Goal: Book appointment/travel/reservation

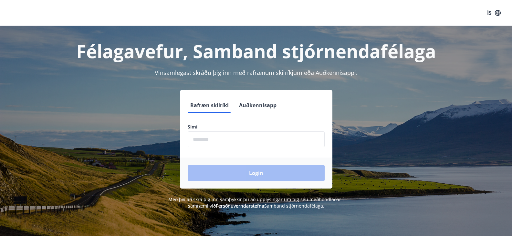
click at [244, 140] on input "phone" at bounding box center [256, 140] width 137 height 16
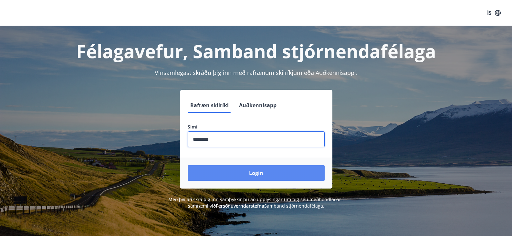
type input "********"
click at [254, 174] on button "Login" at bounding box center [256, 173] width 137 height 16
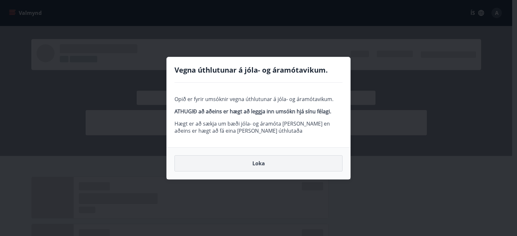
click at [281, 160] on button "Loka" at bounding box center [259, 163] width 168 height 16
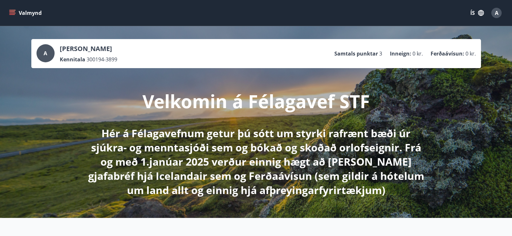
click at [33, 12] on button "Valmynd" at bounding box center [26, 13] width 37 height 12
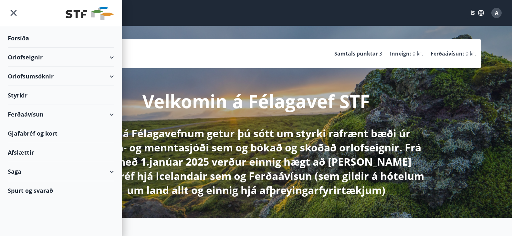
click at [38, 58] on div "Orlofseignir" at bounding box center [61, 57] width 106 height 19
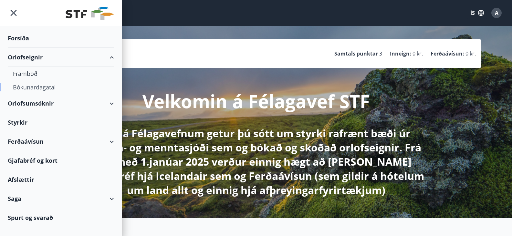
click at [38, 88] on div "Bókunardagatal" at bounding box center [61, 87] width 96 height 14
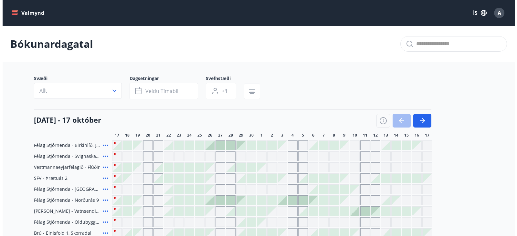
scroll to position [39, 0]
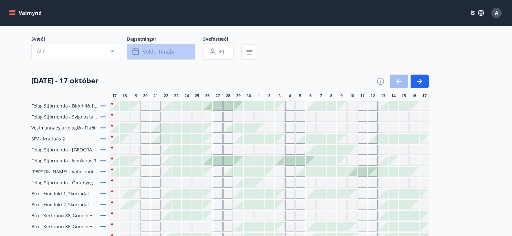
click at [166, 58] on button "Veldu tímabil" at bounding box center [161, 52] width 69 height 16
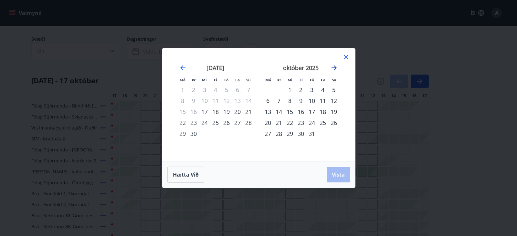
click at [332, 67] on icon "Move forward to switch to the next month." at bounding box center [334, 68] width 8 height 8
click at [276, 134] on div "30" at bounding box center [278, 133] width 11 height 11
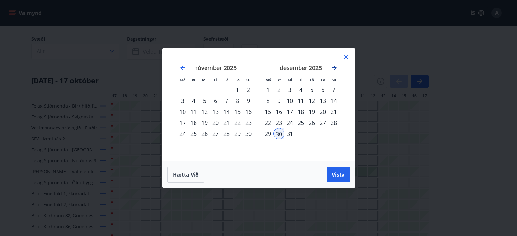
click at [335, 68] on icon "Move forward to switch to the next month." at bounding box center [334, 67] width 5 height 5
click at [278, 101] on div "6" at bounding box center [278, 100] width 11 height 11
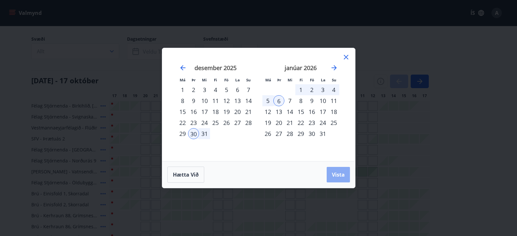
click at [343, 176] on span "Vista" at bounding box center [338, 174] width 13 height 7
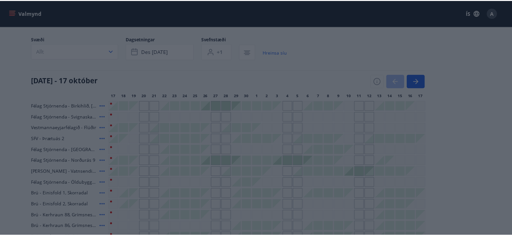
scroll to position [12, 0]
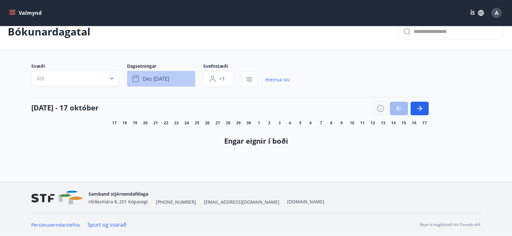
click at [181, 77] on button "des [DATE]" at bounding box center [161, 79] width 69 height 16
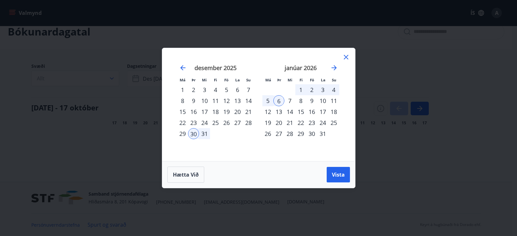
click at [201, 135] on div "31" at bounding box center [204, 133] width 11 height 11
click at [291, 101] on div "7" at bounding box center [289, 100] width 11 height 11
click at [338, 177] on span "Vista" at bounding box center [338, 174] width 13 height 7
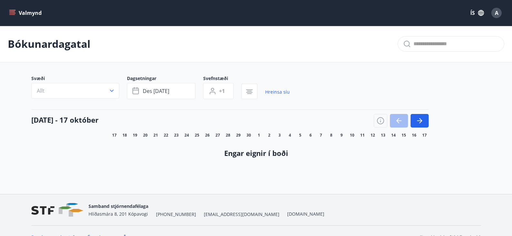
click at [429, 118] on div "[DATE] - 17 október 17 18 19 20 21 22 23 24 25 26 27 28 29 30 1 2 3 4 5 6 7 8 9…" at bounding box center [256, 124] width 450 height 28
click at [416, 119] on icon "button" at bounding box center [420, 121] width 8 height 8
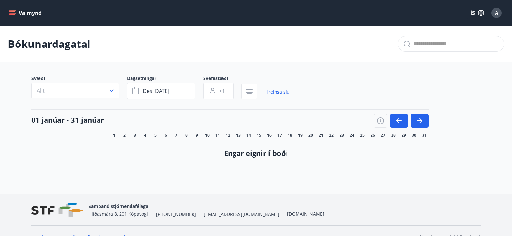
click at [479, 11] on icon "button" at bounding box center [481, 12] width 7 height 7
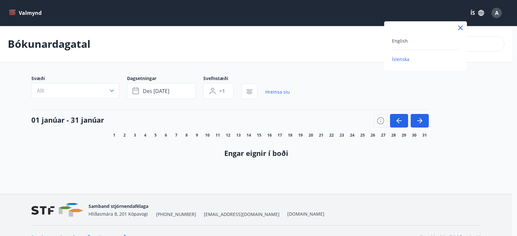
click at [427, 40] on div "English" at bounding box center [425, 41] width 67 height 8
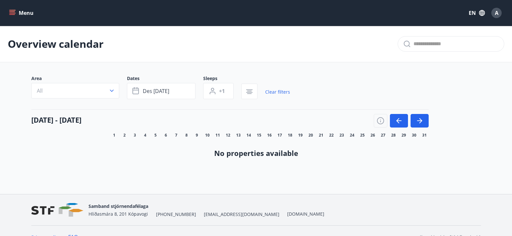
click at [16, 12] on button "Menu" at bounding box center [22, 13] width 28 height 12
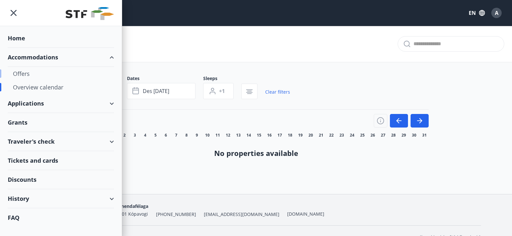
click at [35, 75] on div "Offers" at bounding box center [61, 74] width 96 height 14
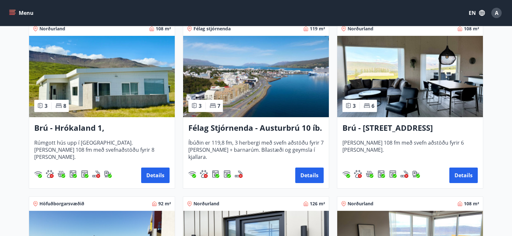
scroll to position [127, 0]
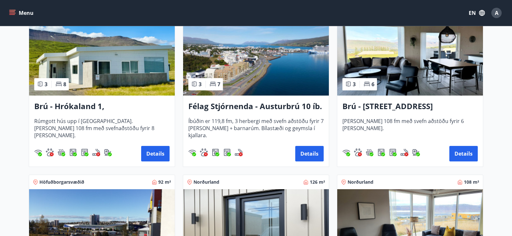
click at [133, 73] on img at bounding box center [102, 54] width 146 height 81
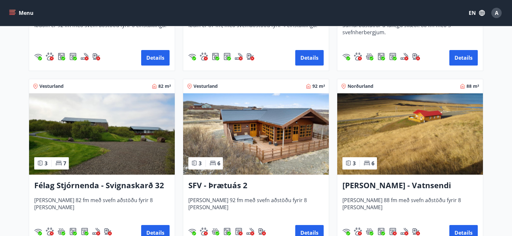
scroll to position [1121, 0]
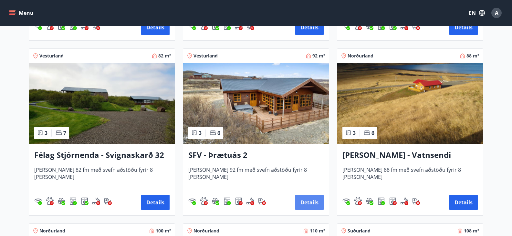
click at [308, 207] on button "Details" at bounding box center [309, 203] width 28 height 16
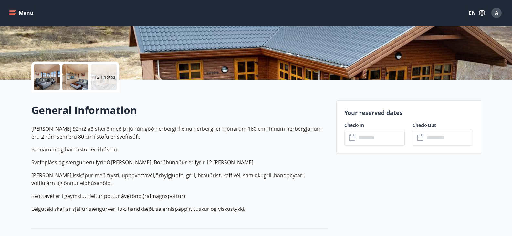
scroll to position [117, 0]
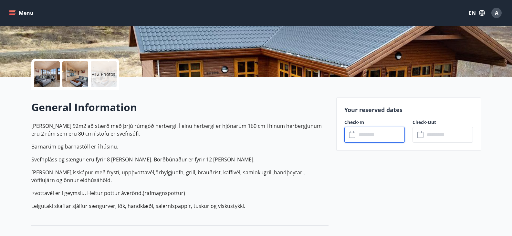
click at [382, 141] on input "text" at bounding box center [381, 135] width 48 height 16
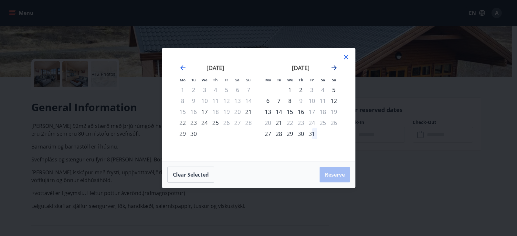
click at [336, 70] on icon "Move forward to switch to the next month." at bounding box center [334, 68] width 8 height 8
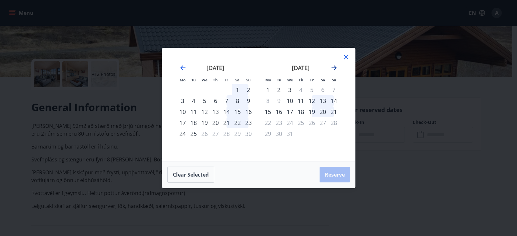
click at [336, 67] on icon "Move forward to switch to the next month." at bounding box center [334, 68] width 8 height 8
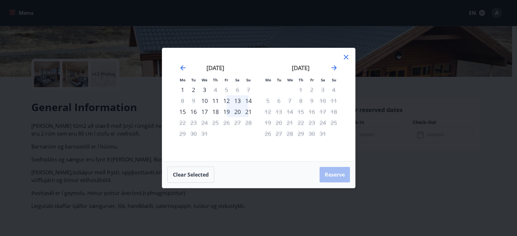
click at [343, 57] on icon at bounding box center [346, 57] width 8 height 8
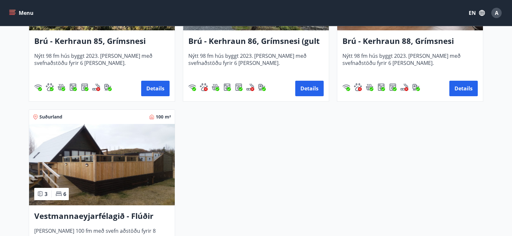
scroll to position [1616, 0]
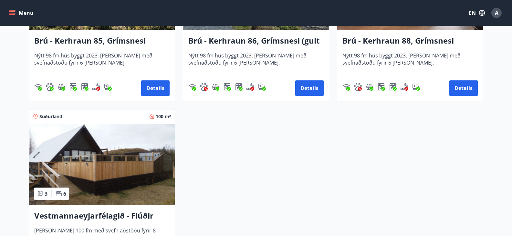
click at [156, 158] on img at bounding box center [102, 164] width 146 height 81
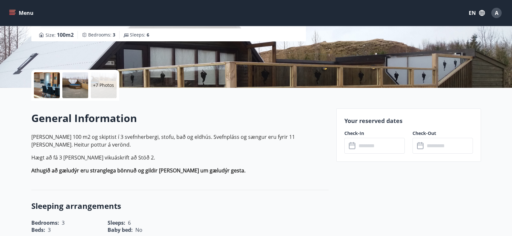
scroll to position [106, 0]
click at [396, 143] on input "text" at bounding box center [381, 146] width 48 height 16
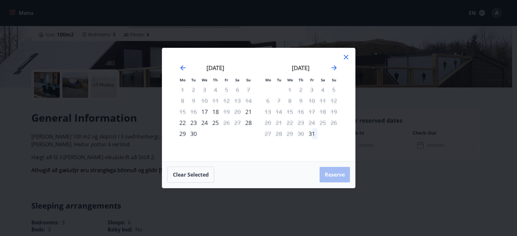
click at [337, 72] on div "[DATE]" at bounding box center [300, 70] width 77 height 28
click at [335, 68] on icon "Move forward to switch to the next month." at bounding box center [334, 67] width 5 height 5
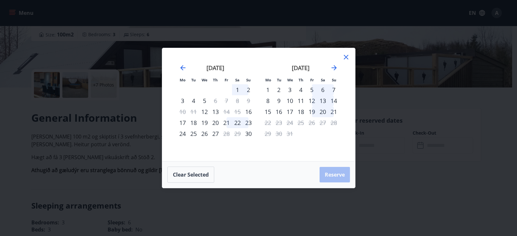
click at [348, 56] on icon at bounding box center [346, 57] width 8 height 8
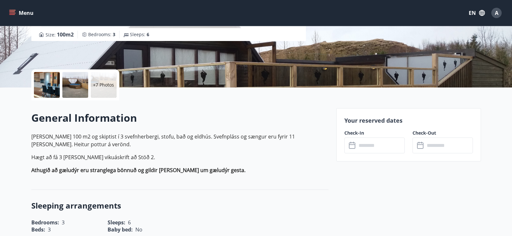
click at [280, 93] on div "+7 Photos" at bounding box center [179, 84] width 297 height 31
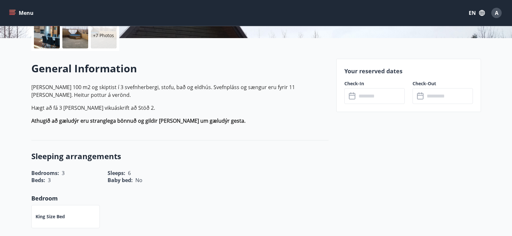
scroll to position [152, 0]
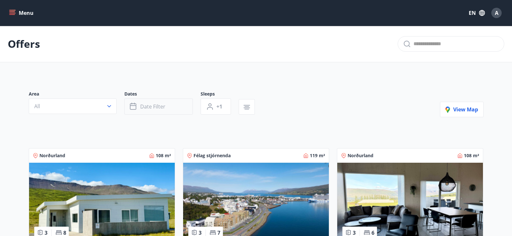
click at [155, 108] on span "Date filter" at bounding box center [152, 106] width 25 height 7
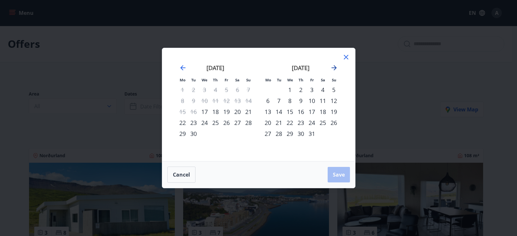
click at [336, 65] on icon "Move forward to switch to the next month." at bounding box center [334, 68] width 8 height 8
click at [266, 134] on div "29" at bounding box center [267, 133] width 11 height 11
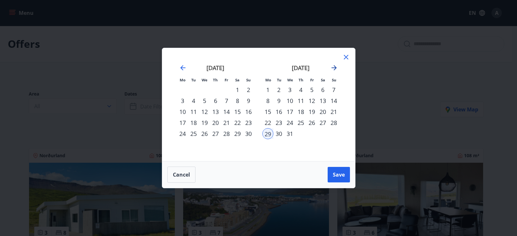
click at [331, 70] on icon "Move forward to switch to the next month." at bounding box center [334, 68] width 8 height 8
click at [269, 101] on div "5" at bounding box center [267, 100] width 11 height 11
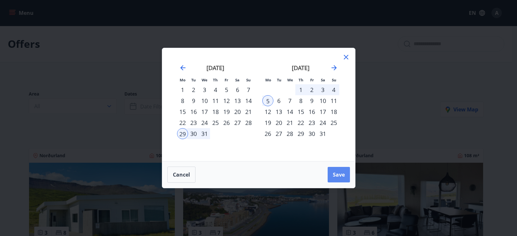
click at [337, 175] on span "Save" at bounding box center [339, 174] width 12 height 7
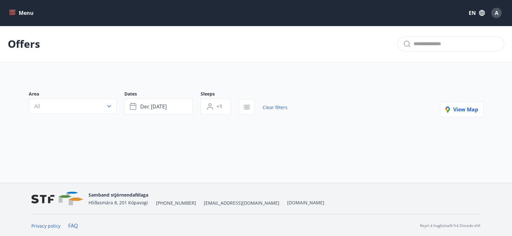
scroll to position [1, 0]
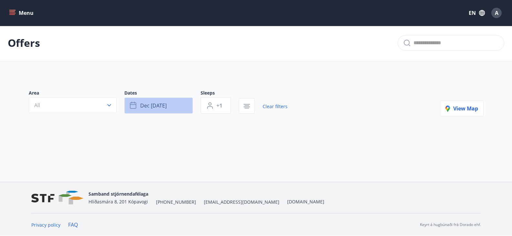
click at [163, 101] on button "Dec [DATE]" at bounding box center [158, 106] width 69 height 16
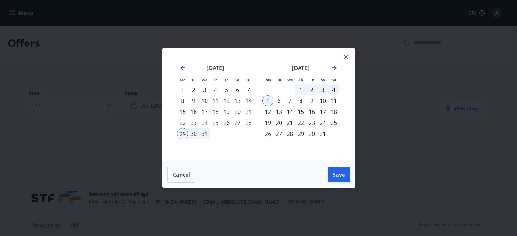
click at [345, 57] on icon at bounding box center [346, 57] width 8 height 8
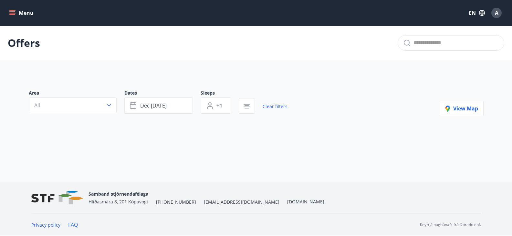
click at [20, 11] on button "Menu" at bounding box center [22, 13] width 28 height 12
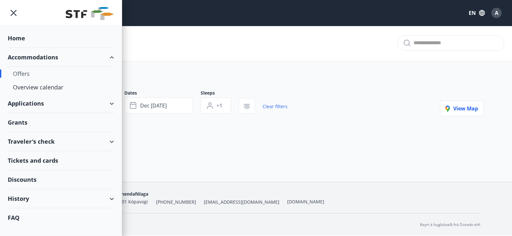
click at [33, 178] on div "Discounts" at bounding box center [61, 179] width 106 height 19
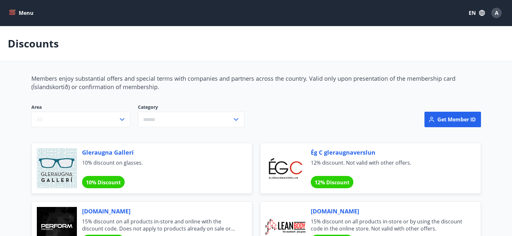
click at [21, 9] on button "Menu" at bounding box center [22, 13] width 28 height 12
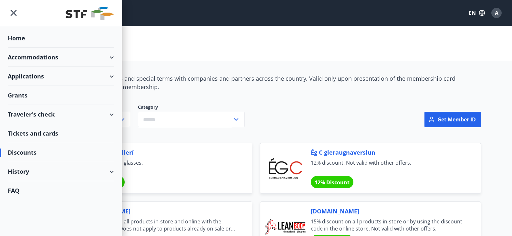
click at [35, 57] on div "Accommodations" at bounding box center [61, 57] width 106 height 19
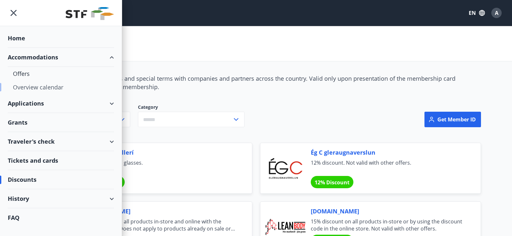
click at [43, 88] on div "Overview calendar" at bounding box center [61, 87] width 96 height 14
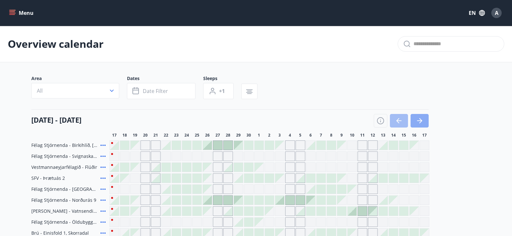
click at [422, 118] on icon "button" at bounding box center [420, 121] width 8 height 8
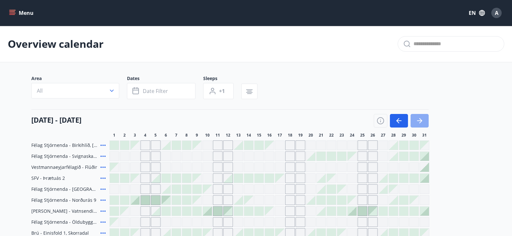
click at [422, 118] on icon "button" at bounding box center [420, 121] width 8 height 8
click at [421, 118] on icon "button" at bounding box center [420, 121] width 8 height 8
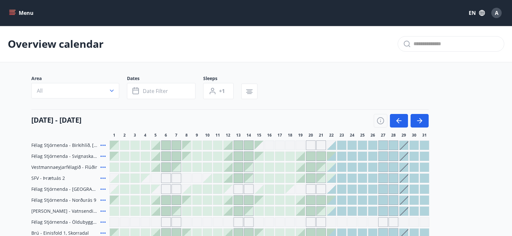
drag, startPoint x: 422, startPoint y: 119, endPoint x: 386, endPoint y: 162, distance: 56.4
click at [421, 118] on icon "button" at bounding box center [420, 121] width 8 height 8
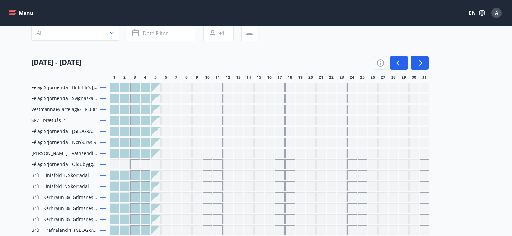
scroll to position [57, 0]
click at [403, 60] on button "button" at bounding box center [399, 64] width 18 height 14
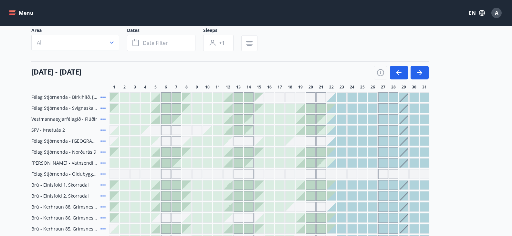
scroll to position [48, 0]
click at [375, 154] on div at bounding box center [372, 151] width 9 height 9
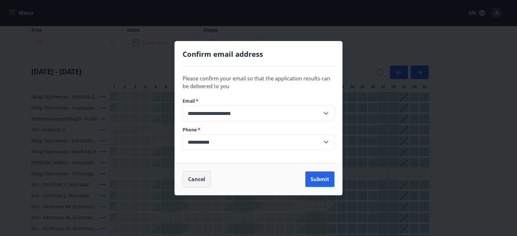
click at [202, 182] on button "Cancel" at bounding box center [197, 179] width 28 height 16
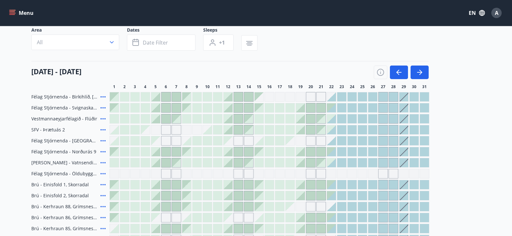
click at [415, 97] on div at bounding box center [414, 96] width 9 height 9
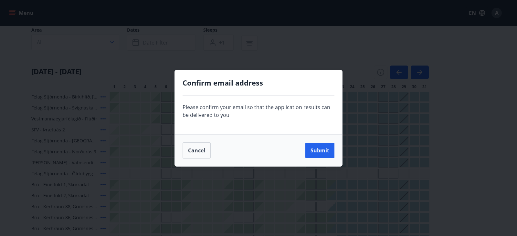
click at [393, 96] on div "Confirm email address Please confirm your email so that the application results…" at bounding box center [258, 118] width 517 height 236
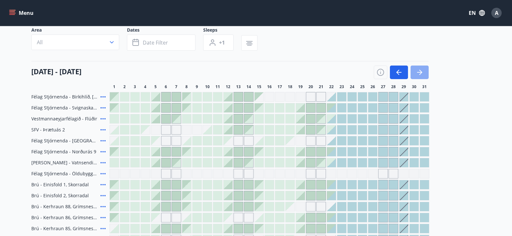
click at [422, 75] on icon "button" at bounding box center [420, 73] width 8 height 8
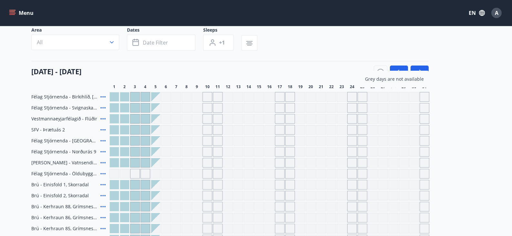
click at [132, 97] on div at bounding box center [135, 96] width 9 height 9
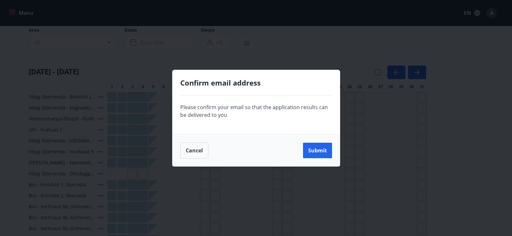
click at [135, 96] on div "Confirm email address Please confirm your email so that the application results…" at bounding box center [256, 118] width 512 height 236
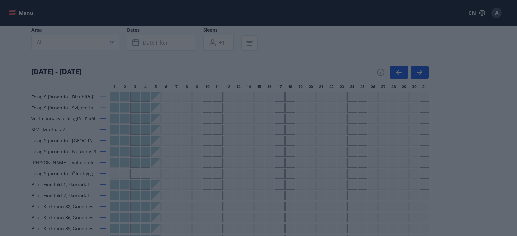
click at [321, 144] on div "Confirm email address Please confirm your email so that the application results…" at bounding box center [259, 118] width 168 height 97
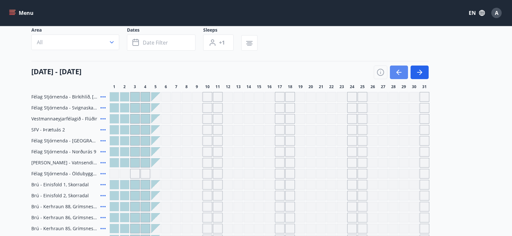
click at [396, 72] on icon "button" at bounding box center [399, 73] width 8 height 8
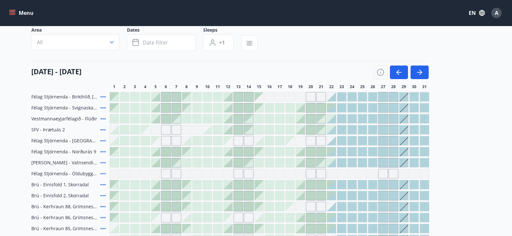
click at [78, 95] on span "Félag Stjórnenda - Birkihlíð, [GEOGRAPHIC_DATA]" at bounding box center [64, 97] width 67 height 6
click at [393, 98] on div at bounding box center [393, 96] width 9 height 9
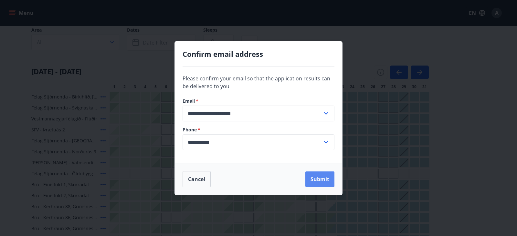
click at [328, 179] on button "Submit" at bounding box center [319, 180] width 29 height 16
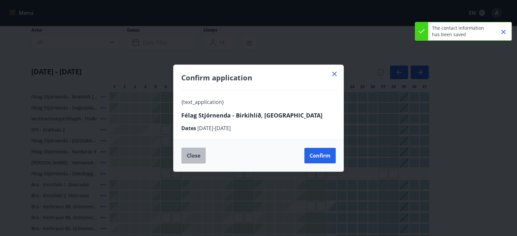
click at [194, 158] on button "Close" at bounding box center [193, 156] width 25 height 16
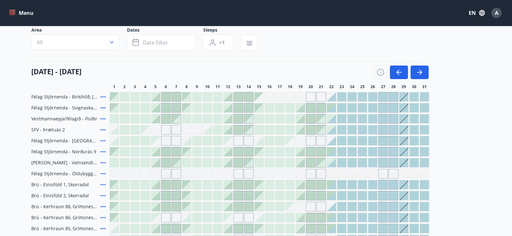
click at [394, 108] on div at bounding box center [393, 107] width 9 height 9
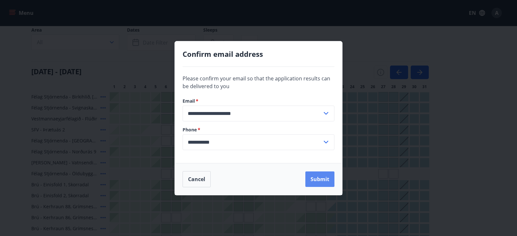
click at [327, 177] on button "Submit" at bounding box center [319, 180] width 29 height 16
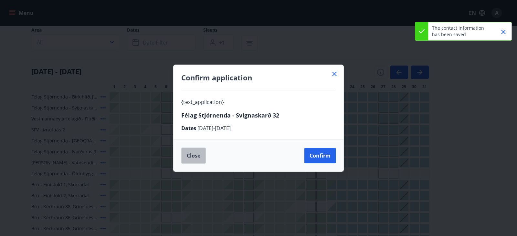
click at [199, 155] on button "Close" at bounding box center [193, 156] width 25 height 16
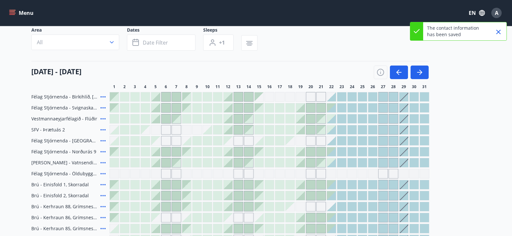
click at [504, 31] on button "Close" at bounding box center [498, 32] width 11 height 11
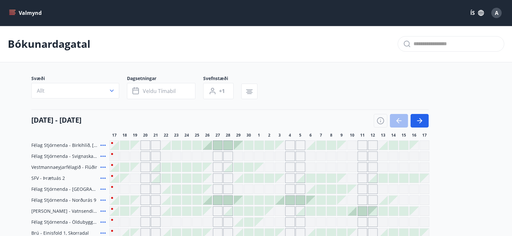
scroll to position [48, 0]
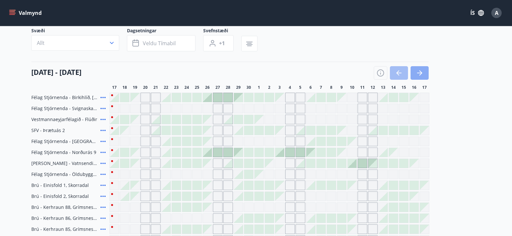
click at [423, 70] on icon "button" at bounding box center [420, 73] width 8 height 8
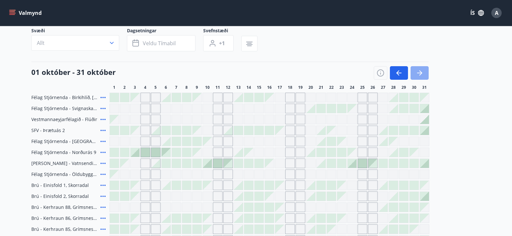
click at [423, 70] on icon "button" at bounding box center [420, 73] width 8 height 8
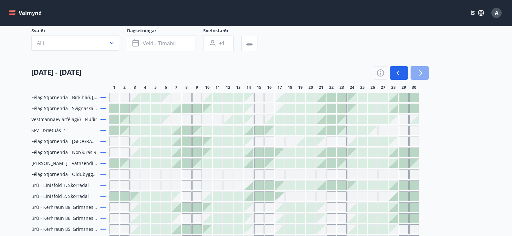
click at [423, 70] on icon "button" at bounding box center [420, 73] width 8 height 8
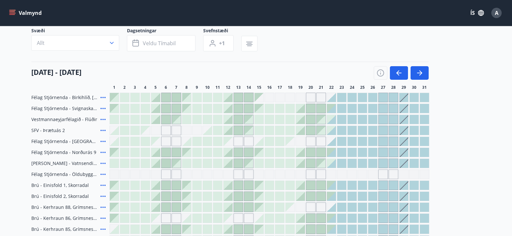
click at [392, 107] on div at bounding box center [393, 108] width 9 height 9
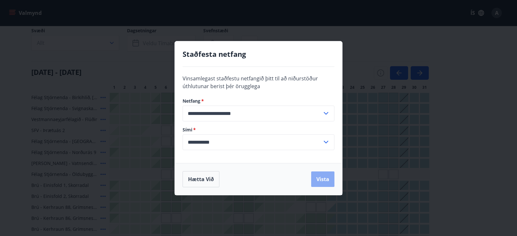
click at [322, 179] on button "Vista" at bounding box center [322, 180] width 23 height 16
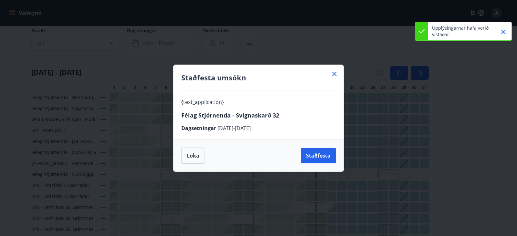
click at [336, 74] on icon at bounding box center [335, 74] width 8 height 8
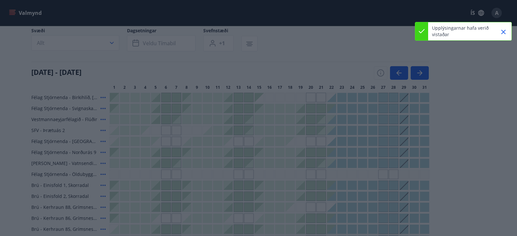
click at [336, 74] on div "Staðfesta umsókn Loka Staðfesta" at bounding box center [258, 118] width 517 height 236
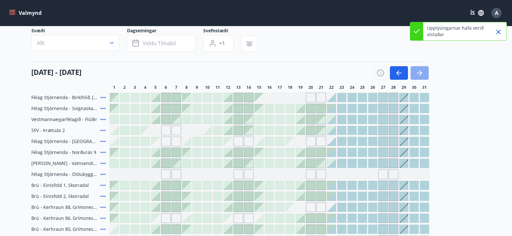
click at [417, 71] on icon "button" at bounding box center [420, 73] width 8 height 8
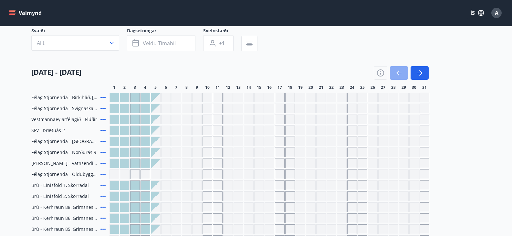
click at [398, 76] on icon "button" at bounding box center [399, 73] width 8 height 8
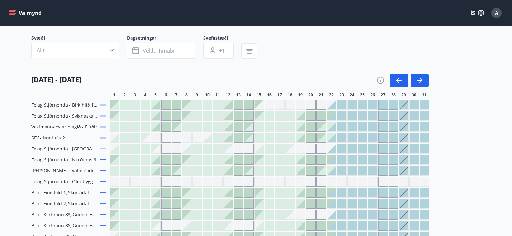
scroll to position [0, 0]
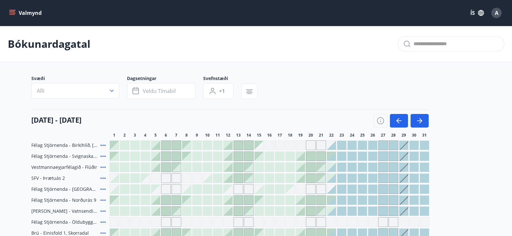
click at [405, 152] on div at bounding box center [403, 156] width 9 height 9
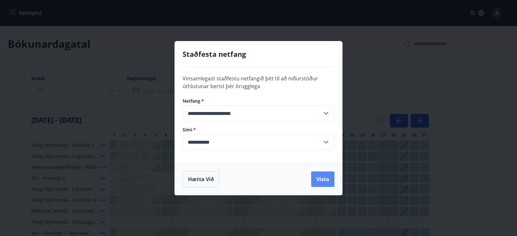
click at [324, 182] on button "Vista" at bounding box center [322, 180] width 23 height 16
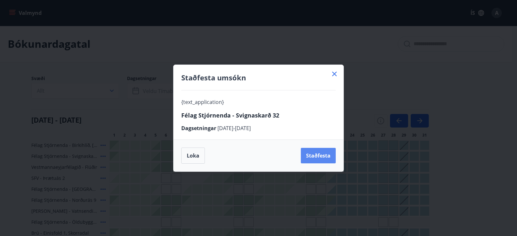
click at [318, 152] on button "Staðfesta" at bounding box center [318, 156] width 35 height 16
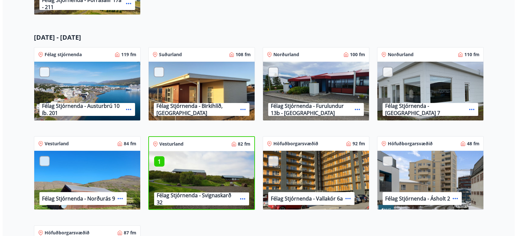
scroll to position [409, 0]
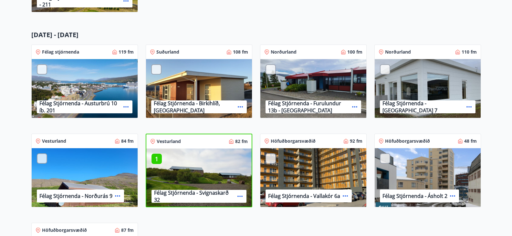
click at [240, 196] on icon at bounding box center [240, 196] width 5 height 1
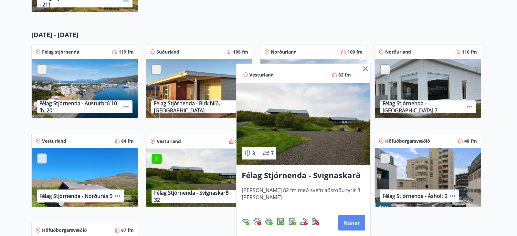
click at [350, 223] on button "Nánar" at bounding box center [351, 223] width 27 height 16
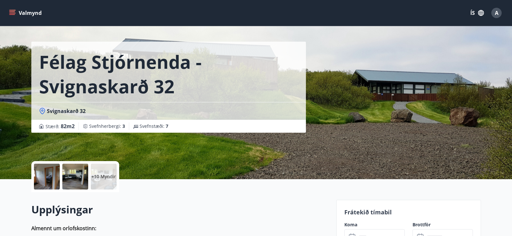
scroll to position [10, 0]
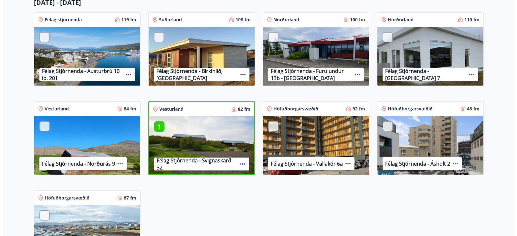
scroll to position [441, 0]
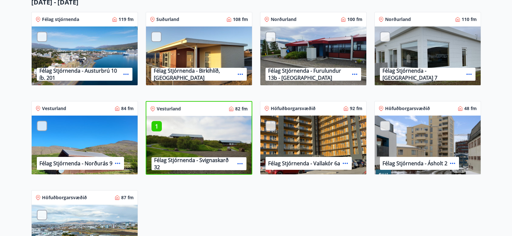
click at [228, 142] on div "1 Félag Stjórnenda - Svignaskarð 32" at bounding box center [198, 145] width 105 height 59
click at [240, 161] on icon at bounding box center [240, 164] width 8 height 8
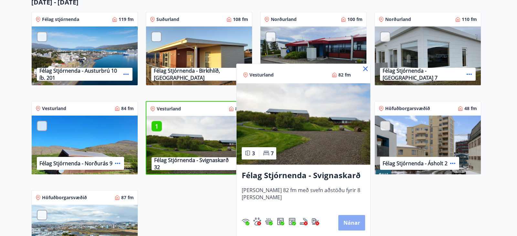
click at [356, 223] on button "Nánar" at bounding box center [351, 223] width 27 height 16
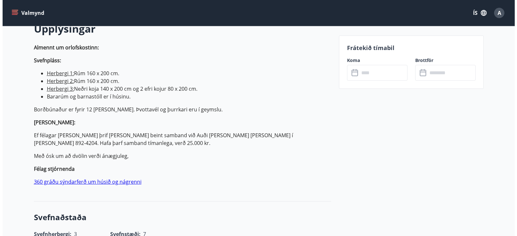
scroll to position [196, 0]
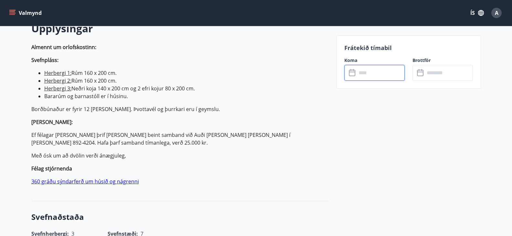
click at [377, 76] on input "text" at bounding box center [381, 73] width 48 height 16
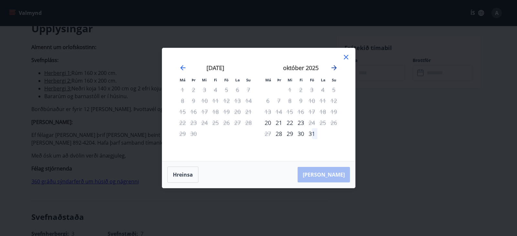
click at [334, 69] on icon "Move forward to switch to the next month." at bounding box center [334, 68] width 8 height 8
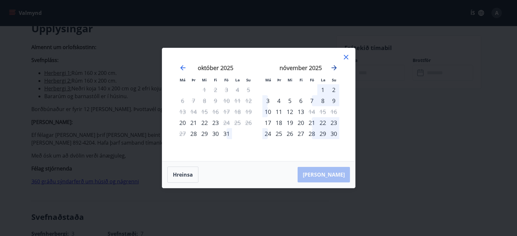
click at [334, 69] on icon "Move forward to switch to the next month." at bounding box center [334, 68] width 8 height 8
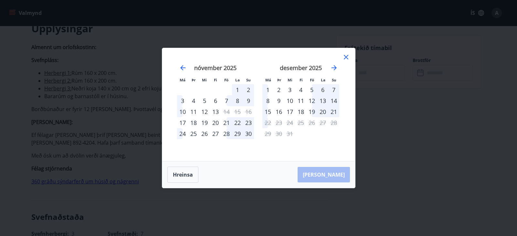
click at [239, 134] on div "29" at bounding box center [237, 133] width 11 height 11
click at [314, 89] on div "5" at bounding box center [311, 89] width 11 height 11
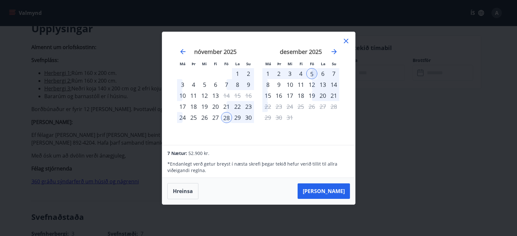
click at [313, 74] on div "5" at bounding box center [311, 73] width 11 height 11
